Goal: Information Seeking & Learning: Learn about a topic

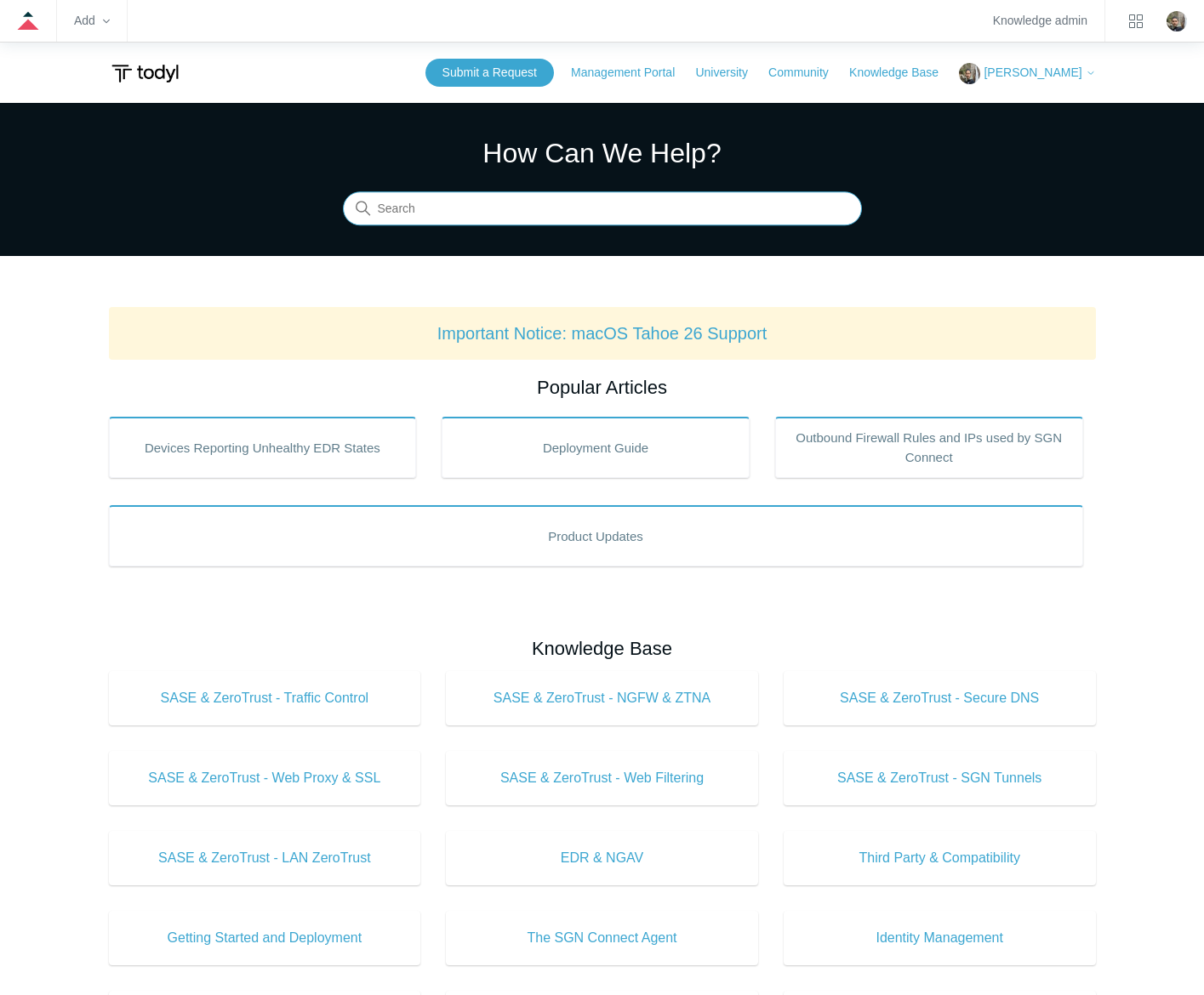
click at [678, 202] on input "Search" at bounding box center [602, 209] width 519 height 34
type input "web filtering"
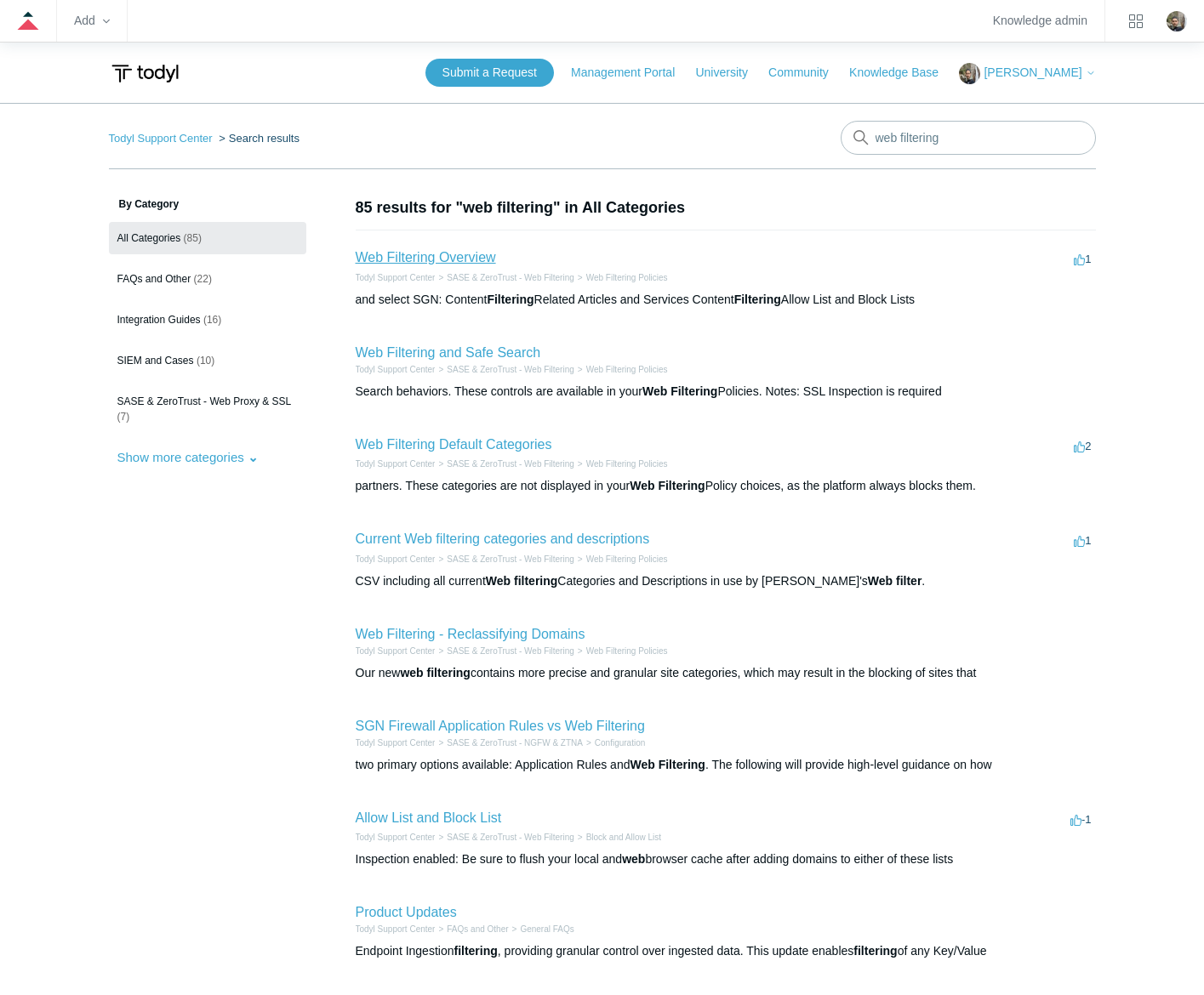
click at [454, 257] on link "Web Filtering Overview" at bounding box center [426, 257] width 141 height 15
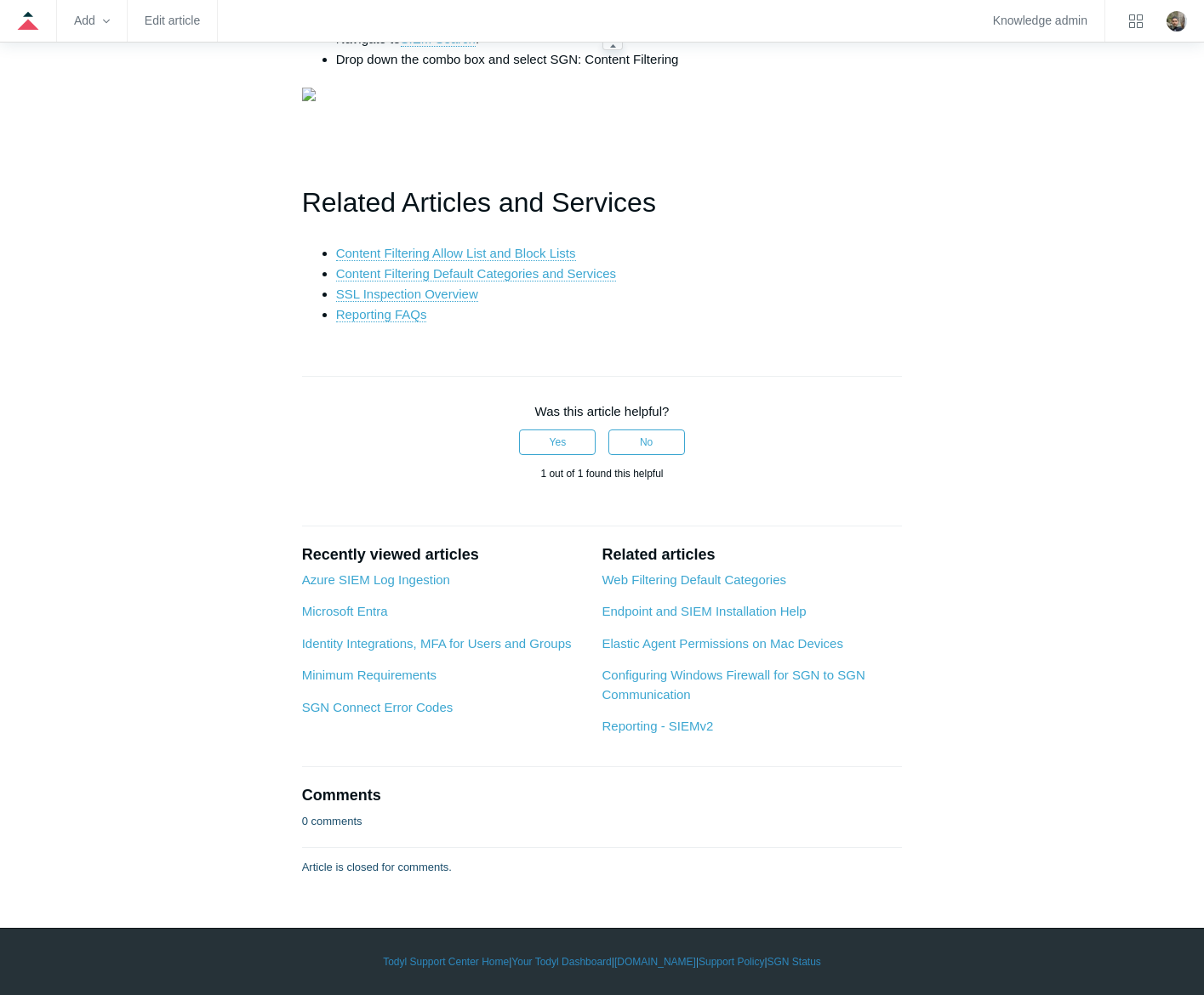
scroll to position [3999, 0]
drag, startPoint x: 293, startPoint y: 522, endPoint x: 532, endPoint y: 553, distance: 241.0
drag, startPoint x: 532, startPoint y: 553, endPoint x: 432, endPoint y: 542, distance: 100.6
